Goal: Check status: Check status

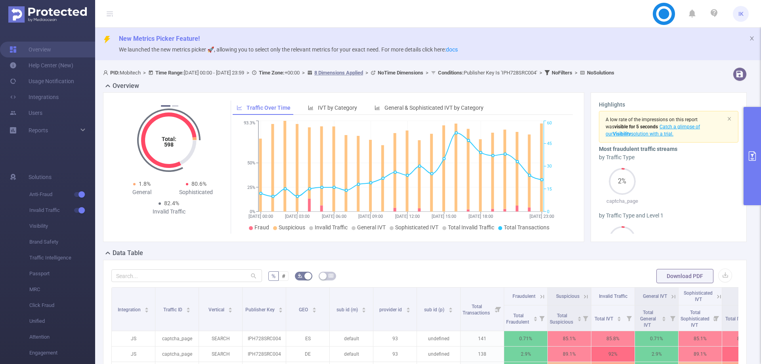
click at [754, 177] on button "primary" at bounding box center [751, 156] width 17 height 98
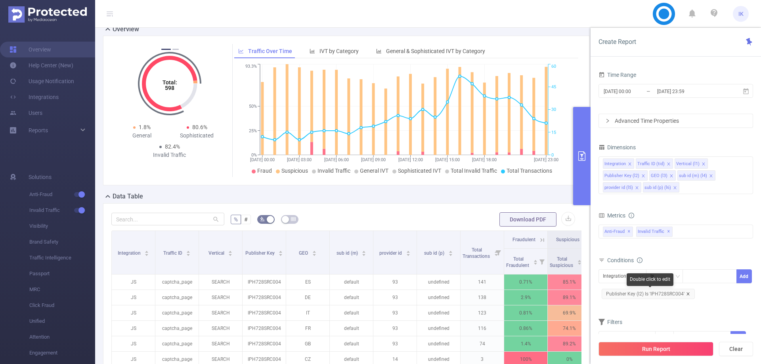
click at [686, 294] on icon "icon: close" at bounding box center [688, 294] width 4 height 4
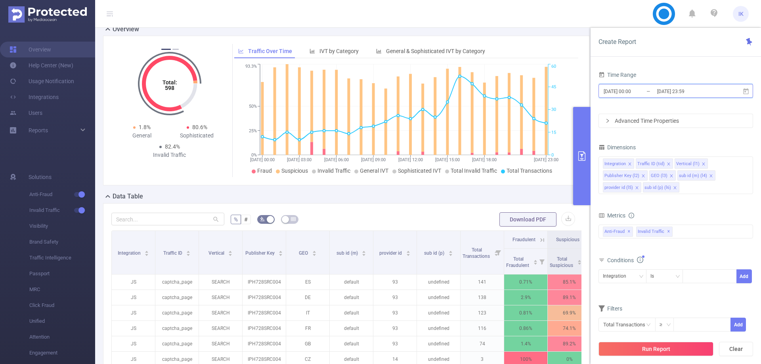
click at [745, 91] on icon at bounding box center [746, 91] width 6 height 6
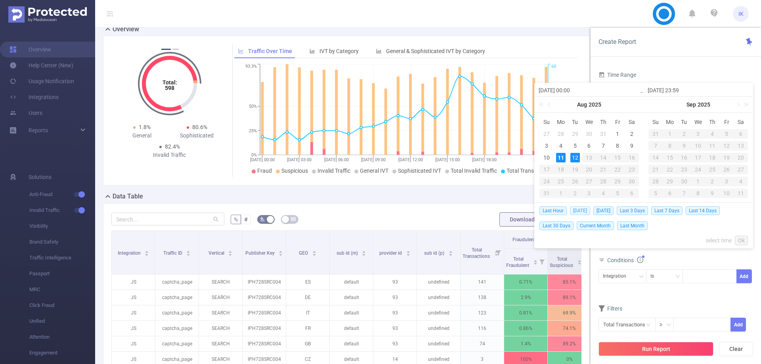
click at [580, 211] on span "[DATE]" at bounding box center [580, 210] width 20 height 9
type input "[DATE] 00:00"
type input "[DATE] 23:59"
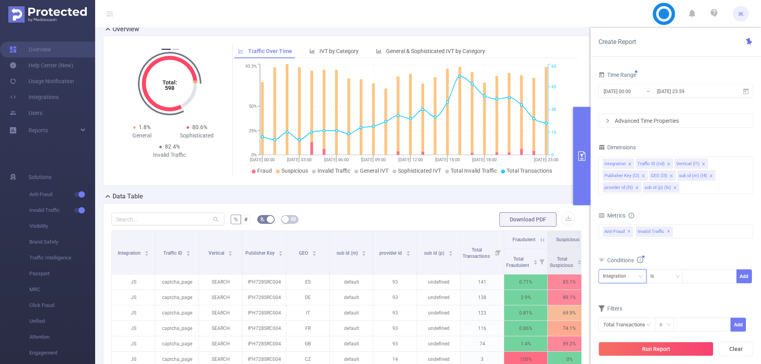
click at [637, 277] on div "Integration" at bounding box center [622, 276] width 39 height 13
click at [614, 212] on li "Publisher Key (l2)" at bounding box center [624, 210] width 52 height 13
click at [707, 280] on div at bounding box center [710, 276] width 46 height 13
paste input "FT79SRC001"
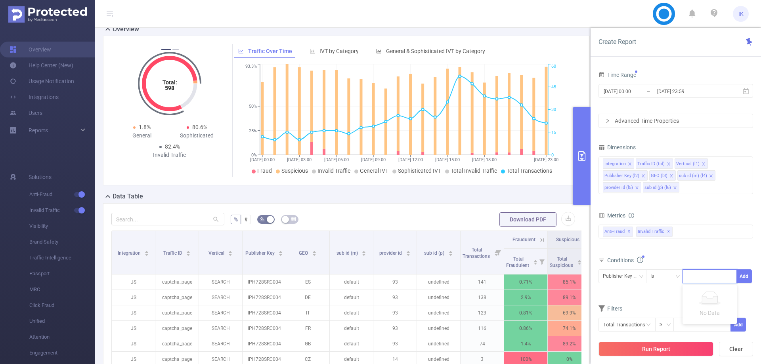
type input "FT79SRC001"
click at [695, 295] on li "FT79SRC001" at bounding box center [709, 292] width 54 height 13
click at [746, 274] on button "Add" at bounding box center [743, 276] width 15 height 14
click at [658, 351] on button "Run Report" at bounding box center [655, 349] width 115 height 14
